Goal: Communication & Community: Answer question/provide support

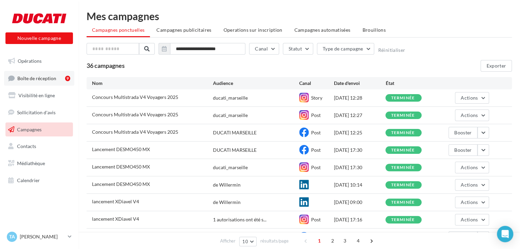
click at [28, 78] on span "Boîte de réception" at bounding box center [36, 78] width 39 height 6
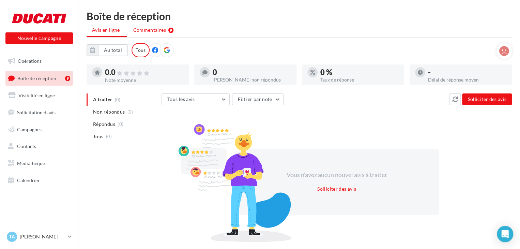
click at [140, 35] on li "Commentaires 9" at bounding box center [153, 30] width 51 height 12
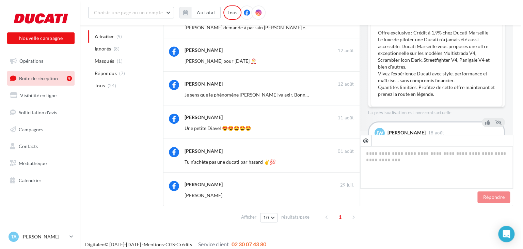
scroll to position [4, 0]
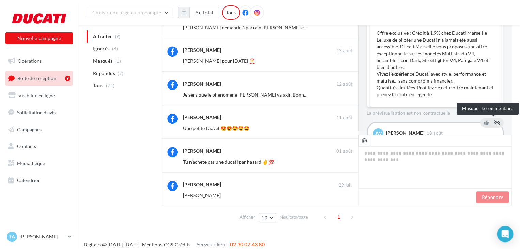
click at [494, 122] on icon at bounding box center [497, 122] width 6 height 5
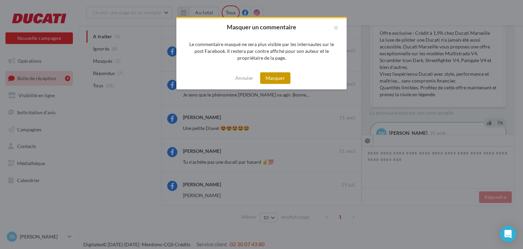
click at [272, 82] on button "Masquer" at bounding box center [275, 78] width 30 height 12
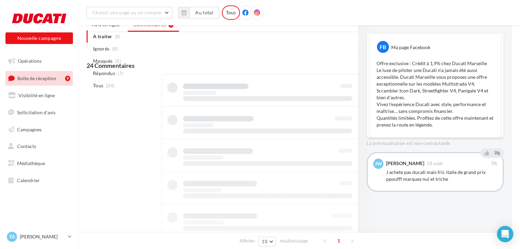
scroll to position [0, 0]
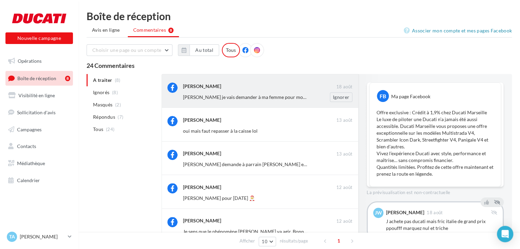
click at [249, 93] on div "[PERSON_NAME] je vais demander à ma femme pour mon anniversaire [PERSON_NAME]" at bounding box center [270, 97] width 175 height 10
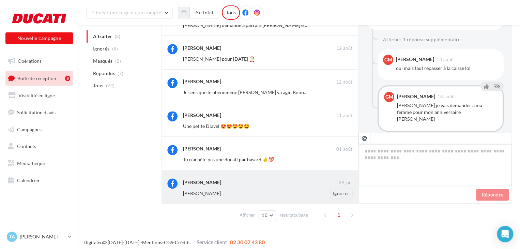
scroll to position [147, 0]
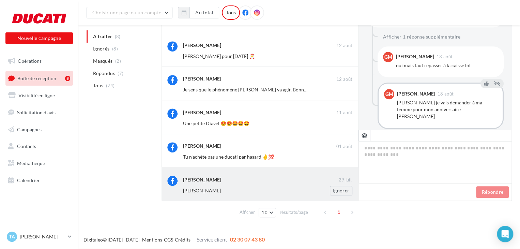
click at [298, 182] on div "[PERSON_NAME]" at bounding box center [260, 178] width 155 height 7
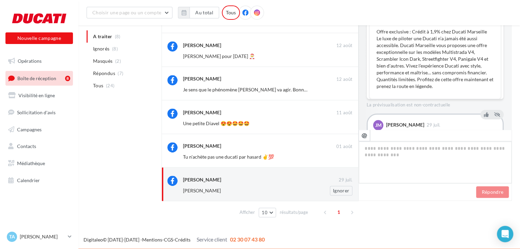
scroll to position [30, 0]
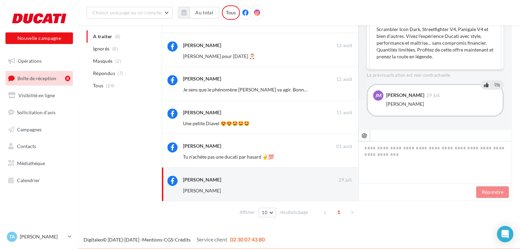
click at [484, 83] on icon at bounding box center [486, 84] width 5 height 5
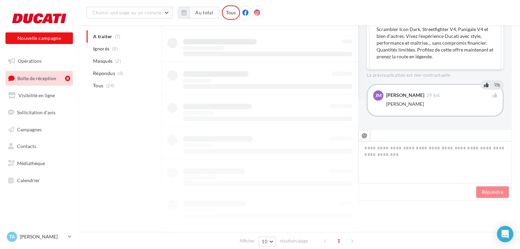
scroll to position [114, 0]
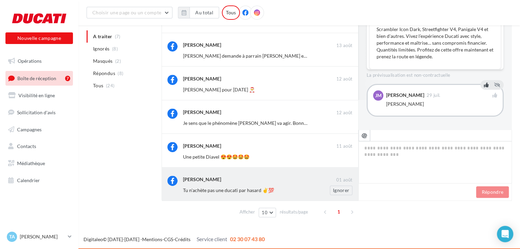
click at [273, 185] on div "Tu n'achète pas une ducati par hasard ✌️💯￼ Ignorer" at bounding box center [270, 190] width 175 height 10
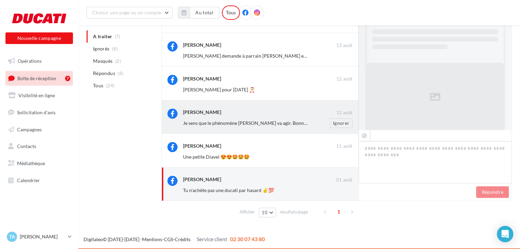
scroll to position [36, 0]
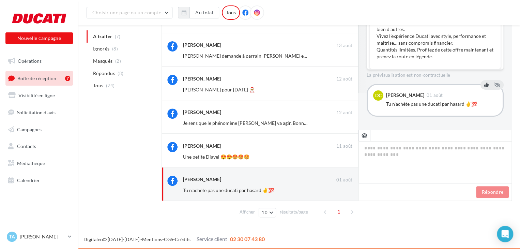
click at [484, 83] on icon at bounding box center [486, 84] width 5 height 5
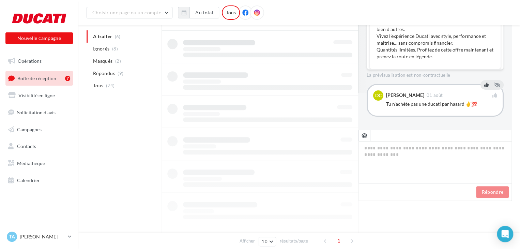
scroll to position [86, 0]
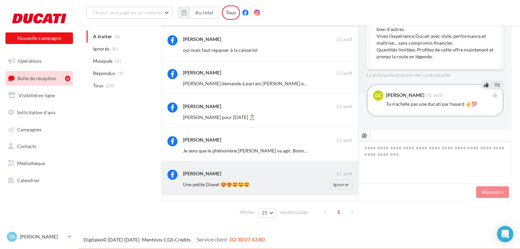
click at [287, 189] on div "[PERSON_NAME] [DATE] Une petite Diavel 😍😍🤩🤩🤩 Ignorer" at bounding box center [259, 177] width 197 height 33
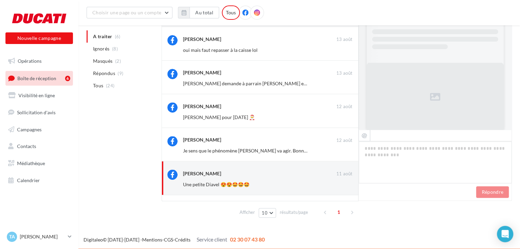
scroll to position [38, 0]
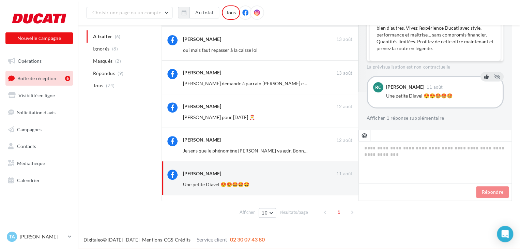
click at [484, 76] on icon at bounding box center [486, 76] width 5 height 5
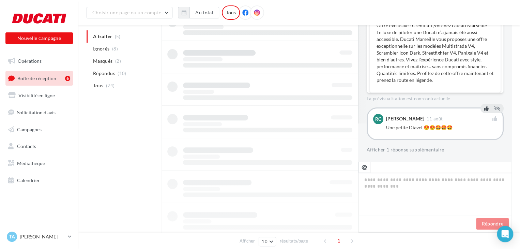
scroll to position [87, 0]
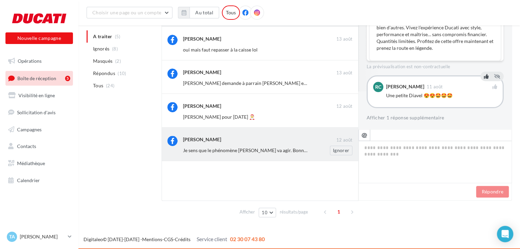
click at [239, 149] on span "Je sens que le phénomène [PERSON_NAME] va agir. Bonnes ventes 🤩" at bounding box center [256, 150] width 147 height 6
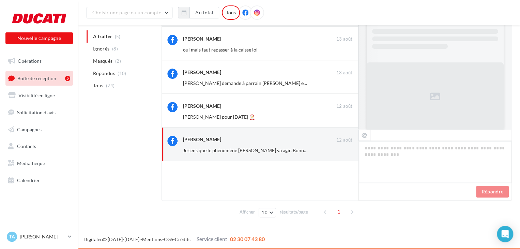
scroll to position [72, 0]
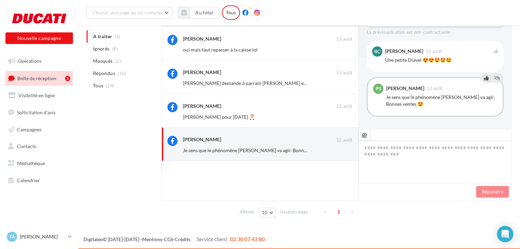
click at [485, 77] on icon at bounding box center [486, 78] width 5 height 5
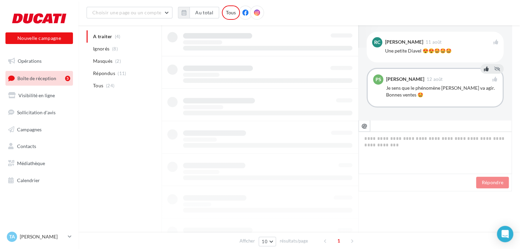
scroll to position [86, 0]
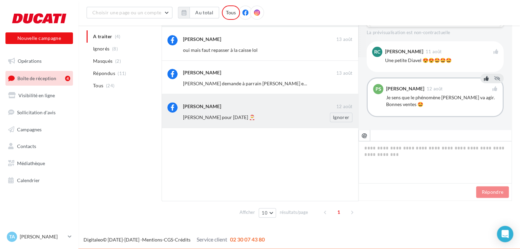
click at [297, 112] on div "[PERSON_NAME] pour [DATE] 🎅 Ignorer" at bounding box center [270, 117] width 175 height 10
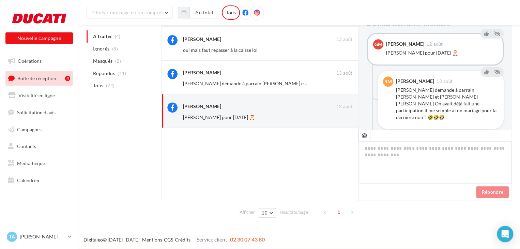
scroll to position [273, 0]
click at [484, 34] on icon at bounding box center [486, 34] width 5 height 5
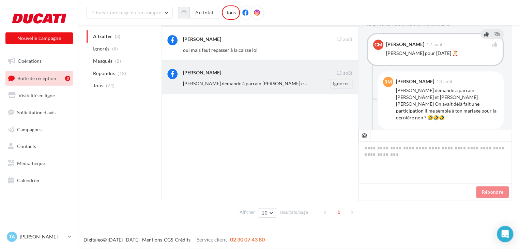
click at [322, 83] on div "Ignorer" at bounding box center [335, 84] width 44 height 10
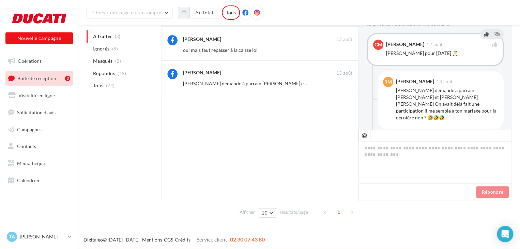
drag, startPoint x: 343, startPoint y: 81, endPoint x: 366, endPoint y: 79, distance: 22.6
click at [343, 81] on button "Ignorer" at bounding box center [341, 84] width 22 height 10
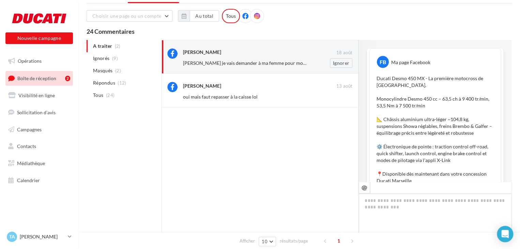
scroll to position [309, 0]
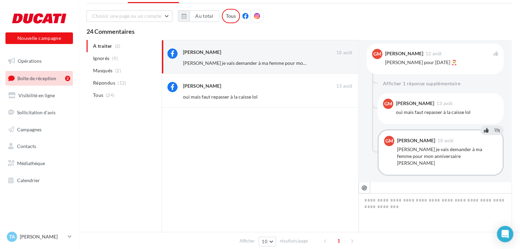
click at [484, 128] on icon at bounding box center [486, 130] width 5 height 5
click at [484, 92] on icon at bounding box center [486, 94] width 5 height 5
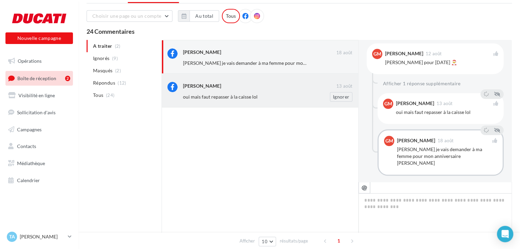
click at [273, 97] on div "oui mais faut repasser à la caisse lol" at bounding box center [245, 96] width 125 height 7
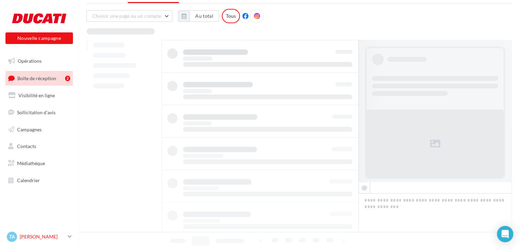
click at [44, 234] on p "[PERSON_NAME]" at bounding box center [42, 236] width 45 height 7
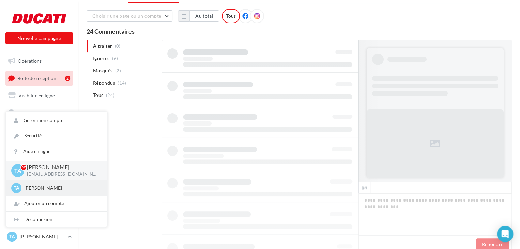
click at [53, 185] on p "[PERSON_NAME]" at bounding box center [61, 187] width 75 height 7
